Goal: Task Accomplishment & Management: Complete application form

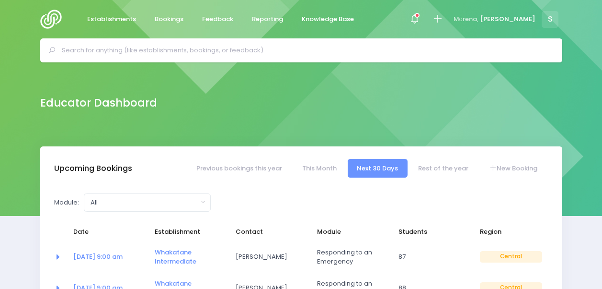
select select "5"
click at [171, 16] on span "Bookings" at bounding box center [169, 19] width 29 height 10
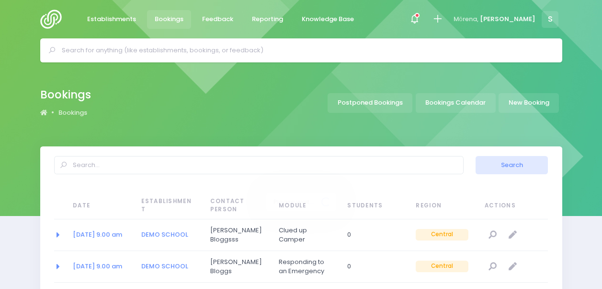
select select "20"
click at [521, 100] on link "New Booking" at bounding box center [529, 103] width 60 height 20
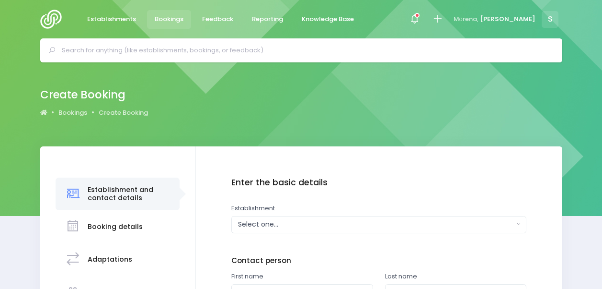
scroll to position [66, 0]
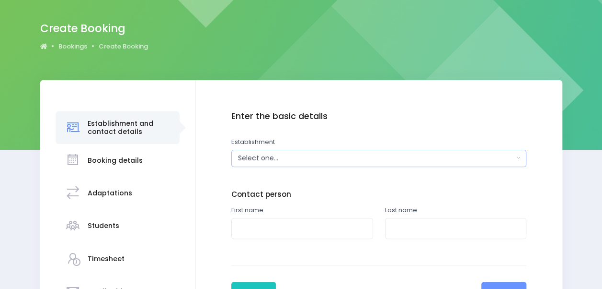
click at [315, 157] on div "Select one..." at bounding box center [376, 158] width 276 height 10
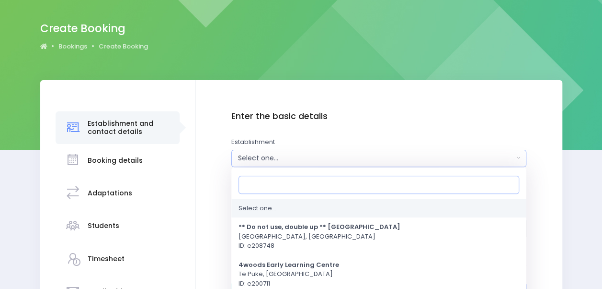
paste input "Taiwhakaea Marae"
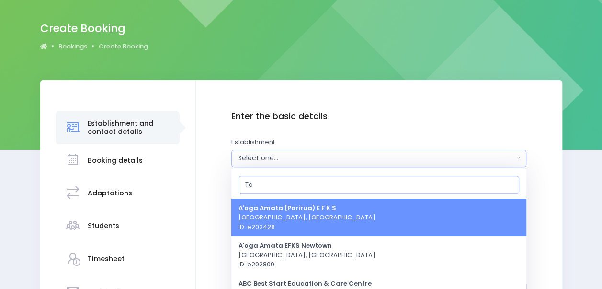
type input "T"
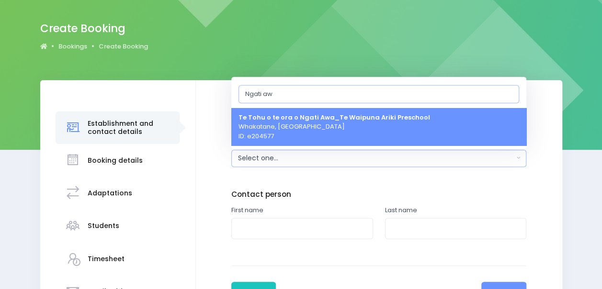
type input "Ngati awa"
drag, startPoint x: 283, startPoint y: 98, endPoint x: 232, endPoint y: 96, distance: 50.8
click at [232, 96] on div "Ngati awa" at bounding box center [378, 94] width 295 height 28
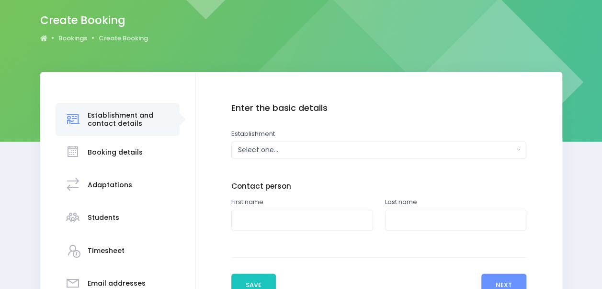
scroll to position [0, 0]
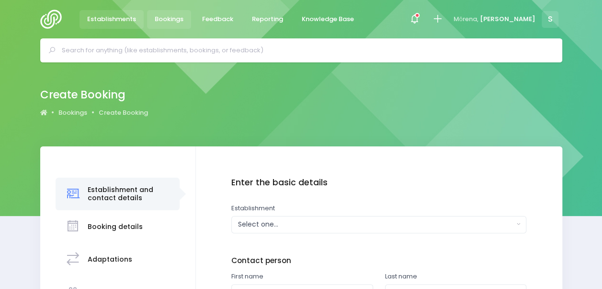
click at [120, 15] on span "Establishments" at bounding box center [111, 19] width 49 height 10
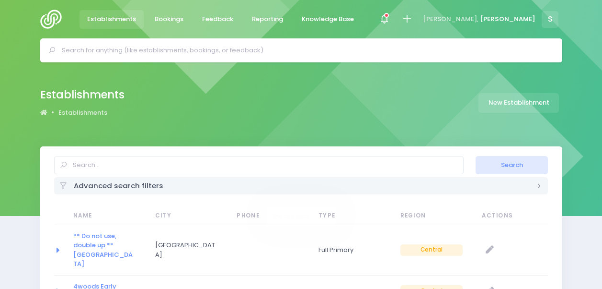
select select "20"
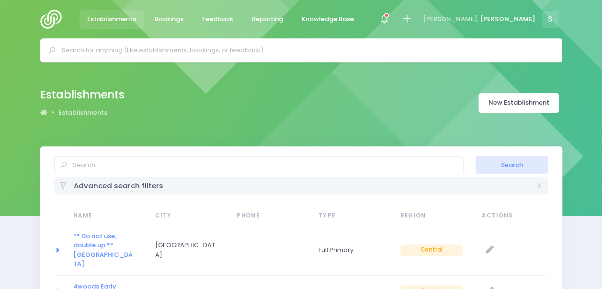
click at [516, 105] on link "New Establishment" at bounding box center [519, 103] width 81 height 20
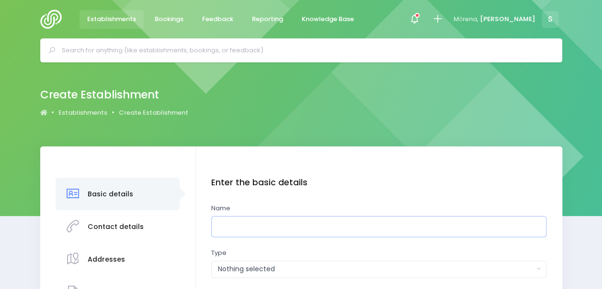
click at [293, 223] on input "text" at bounding box center [379, 227] width 336 height 22
paste input "Taiwhakaea Marae"
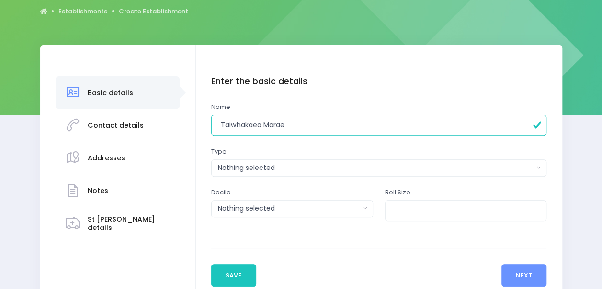
scroll to position [104, 0]
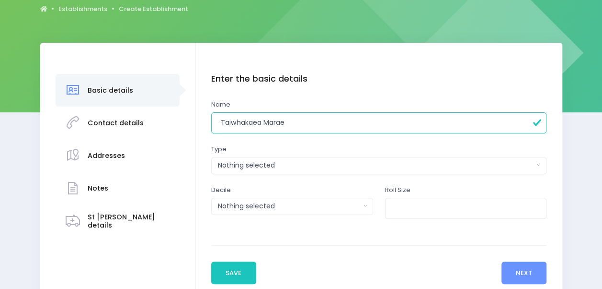
type input "Taiwhakaea Marae"
click at [294, 165] on div "Nothing selected" at bounding box center [376, 165] width 316 height 10
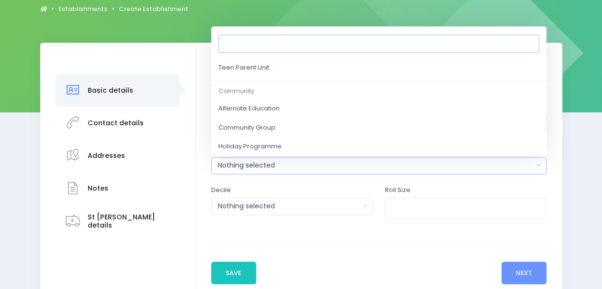
scroll to position [435, 0]
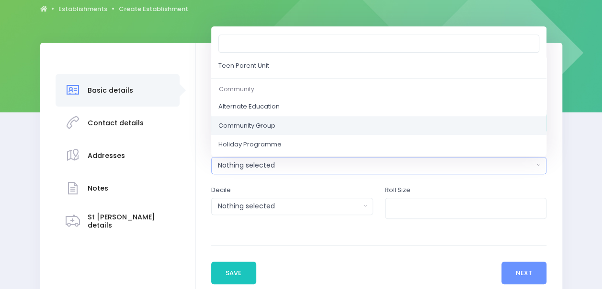
click at [307, 131] on link "Community Group" at bounding box center [379, 125] width 336 height 19
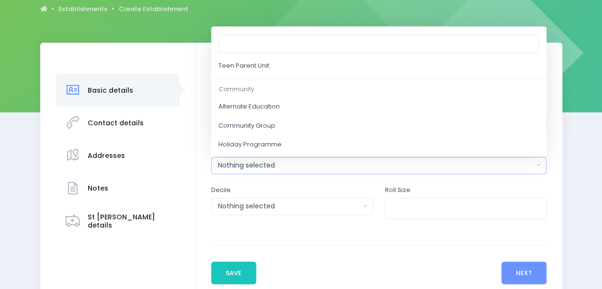
select select "Community Group"
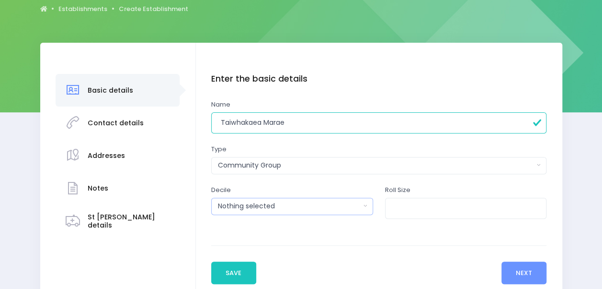
click at [310, 206] on div "Nothing selected" at bounding box center [289, 206] width 142 height 10
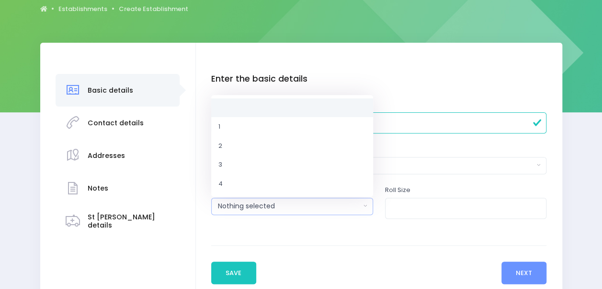
click at [347, 208] on div "Nothing selected" at bounding box center [289, 206] width 142 height 10
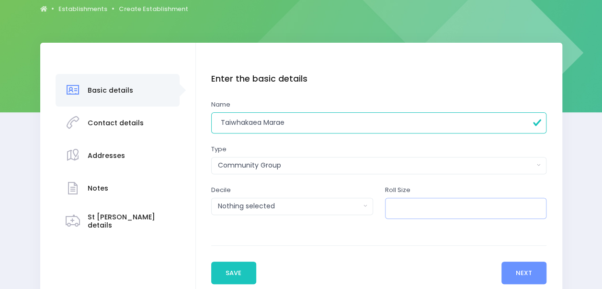
click at [402, 209] on input "number" at bounding box center [466, 208] width 162 height 22
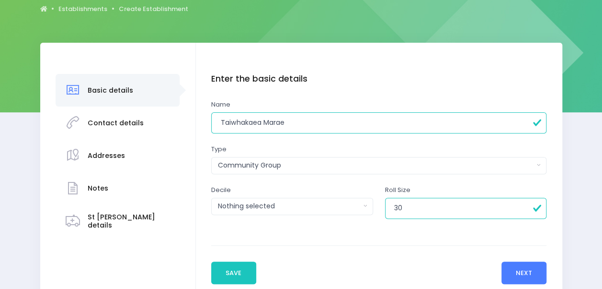
type input "30"
click at [521, 278] on button "Next" at bounding box center [525, 272] width 46 height 23
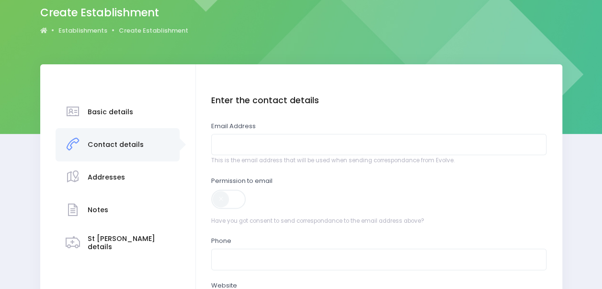
scroll to position [83, 0]
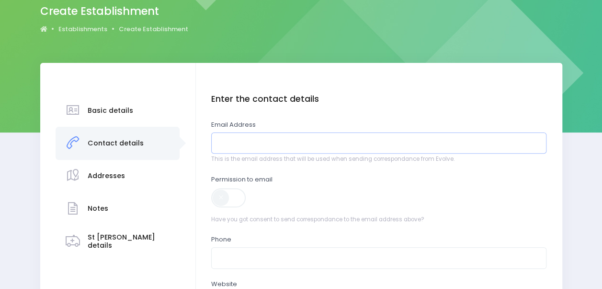
click at [348, 146] on input "email" at bounding box center [379, 143] width 336 height 22
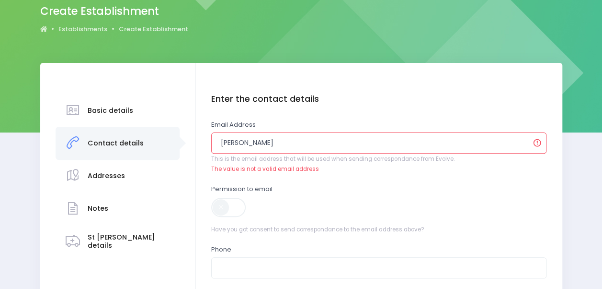
drag, startPoint x: 251, startPoint y: 144, endPoint x: 208, endPoint y: 142, distance: 43.7
click at [208, 142] on div "Enter the basic details Name Taiwhakaea Marae Type Casual-Education and Care Ed…" at bounding box center [379, 241] width 347 height 294
paste input "nys@tuhoehauora.org.nz"
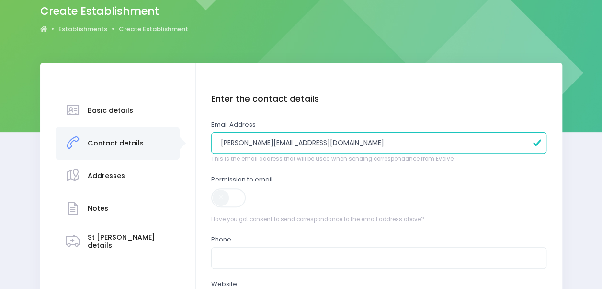
type input "dannys@tuhoehauora.org.nz"
click at [239, 194] on span at bounding box center [229, 197] width 36 height 19
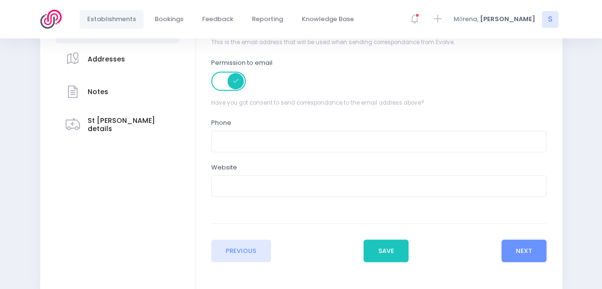
scroll to position [200, 0]
click at [532, 244] on button "Next" at bounding box center [525, 250] width 46 height 23
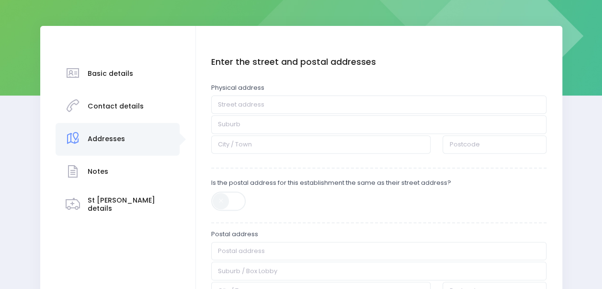
scroll to position [120, 0]
